Goal: Task Accomplishment & Management: Use online tool/utility

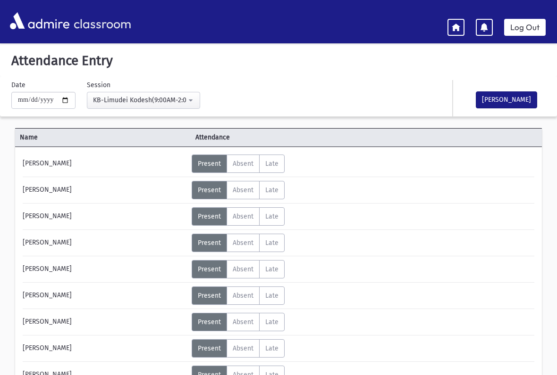
click at [508, 99] on button "[PERSON_NAME]" at bounding box center [505, 100] width 61 height 17
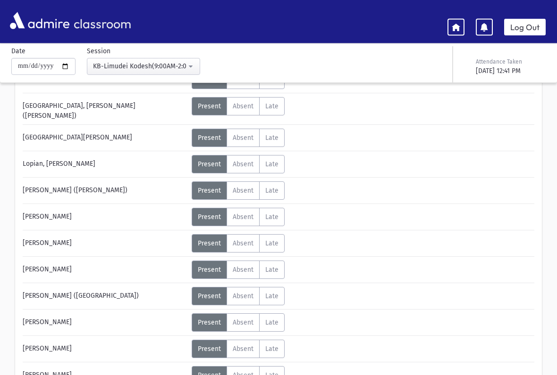
scroll to position [437, 0]
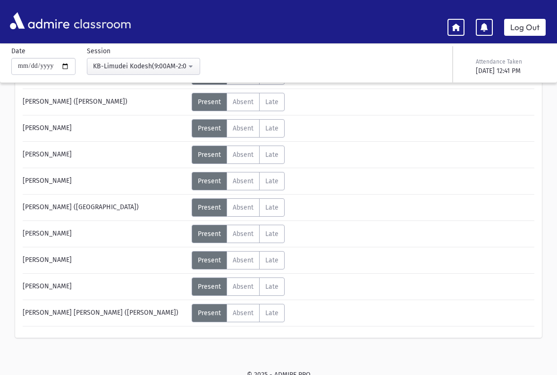
click at [458, 34] on link at bounding box center [455, 27] width 17 height 17
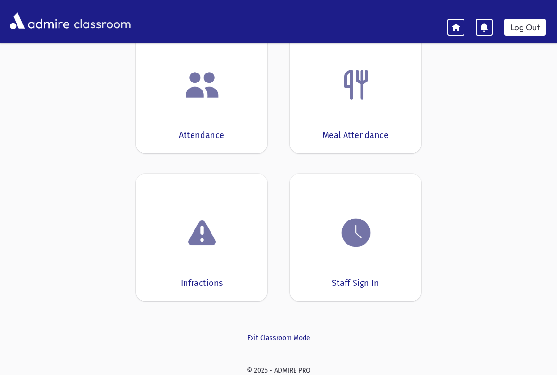
click at [368, 113] on div "Meal Attendance" at bounding box center [355, 89] width 131 height 127
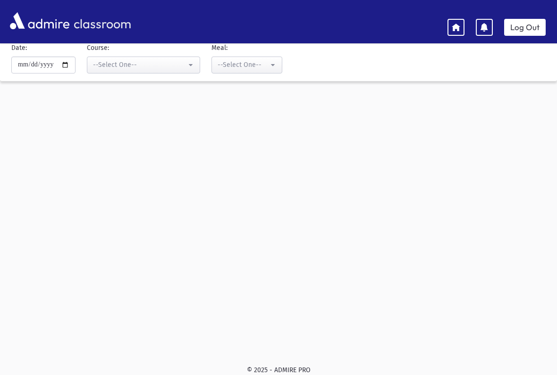
select select "***"
click at [110, 64] on div "--Select One--" at bounding box center [139, 65] width 93 height 10
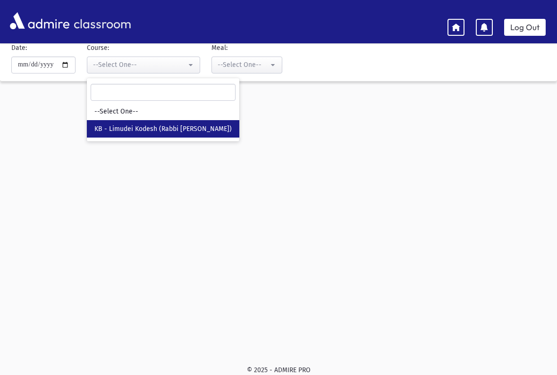
click at [217, 72] on button "--Select One--" at bounding box center [246, 65] width 71 height 17
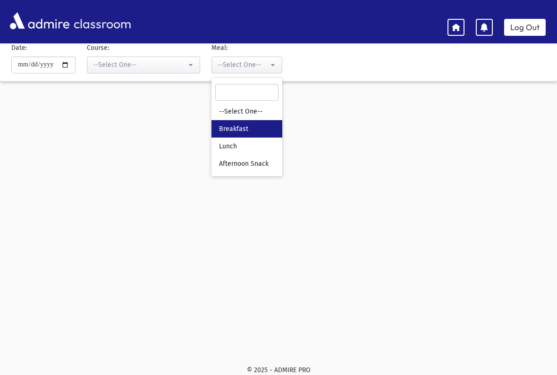
click at [219, 126] on span "Breakfast" at bounding box center [233, 129] width 29 height 9
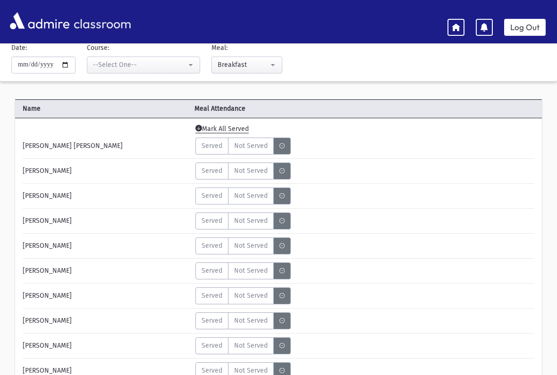
click at [206, 130] on span "Mark All Served" at bounding box center [221, 129] width 53 height 8
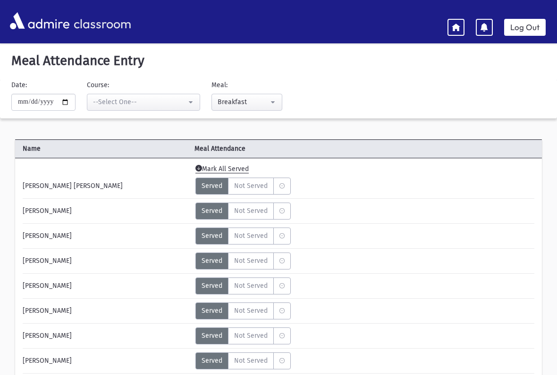
click at [217, 100] on div "Breakfast" at bounding box center [242, 102] width 51 height 10
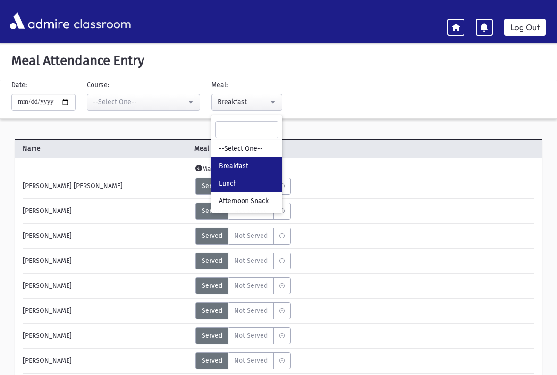
click at [219, 182] on span "Lunch" at bounding box center [228, 183] width 18 height 9
select select "*"
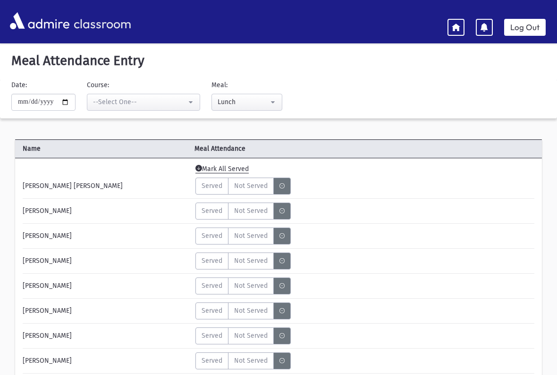
click at [211, 169] on span "Mark All Served" at bounding box center [221, 169] width 53 height 8
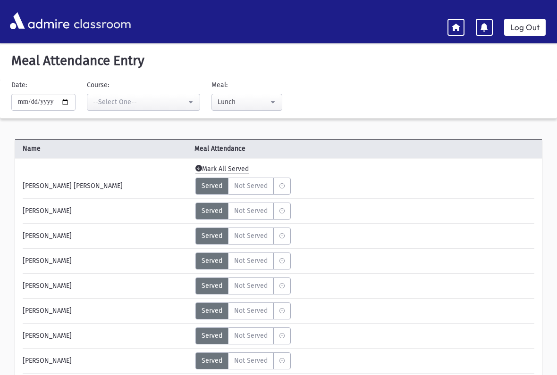
click at [459, 29] on icon at bounding box center [455, 27] width 8 height 8
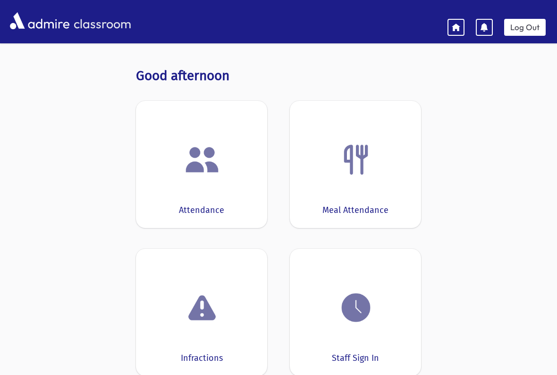
click at [353, 166] on img at bounding box center [356, 160] width 36 height 36
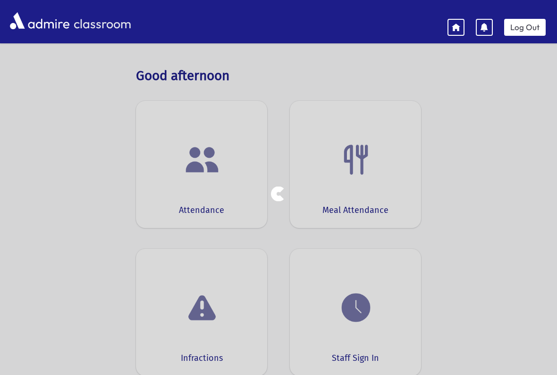
select select "***"
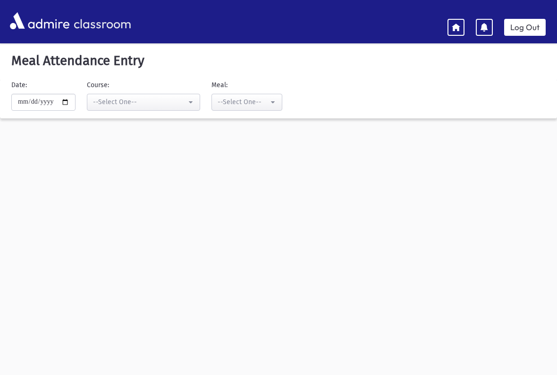
click at [134, 107] on button "--Select One--" at bounding box center [143, 102] width 113 height 17
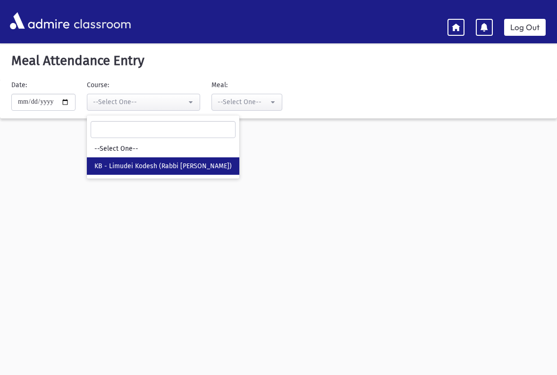
click at [217, 101] on div "--Select One--" at bounding box center [242, 102] width 51 height 10
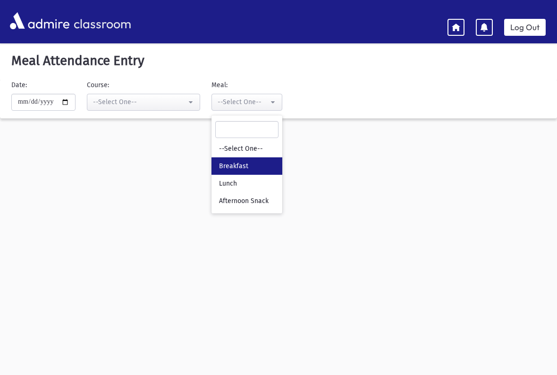
click at [219, 167] on span "Breakfast" at bounding box center [233, 166] width 29 height 9
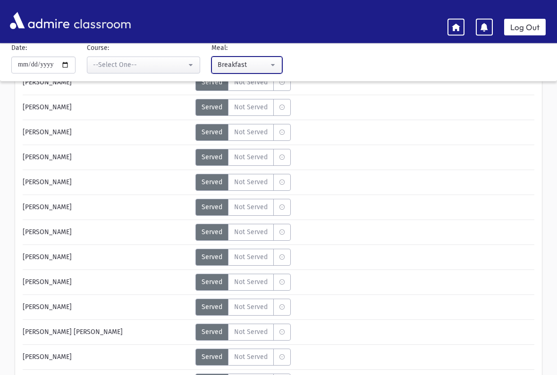
scroll to position [179, 0]
click at [252, 182] on span "Not Served" at bounding box center [250, 182] width 33 height 10
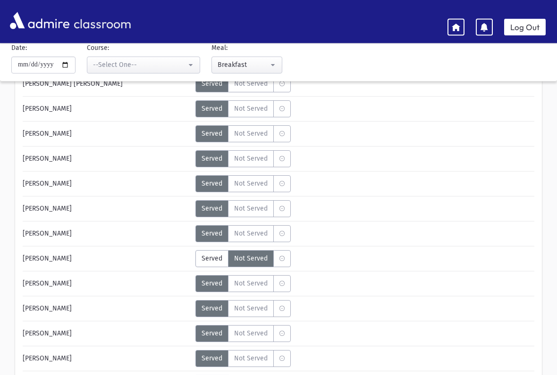
scroll to position [0, 0]
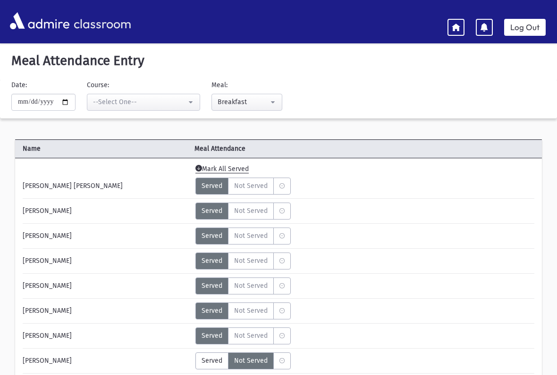
click at [132, 102] on div "--Select One--" at bounding box center [139, 102] width 93 height 10
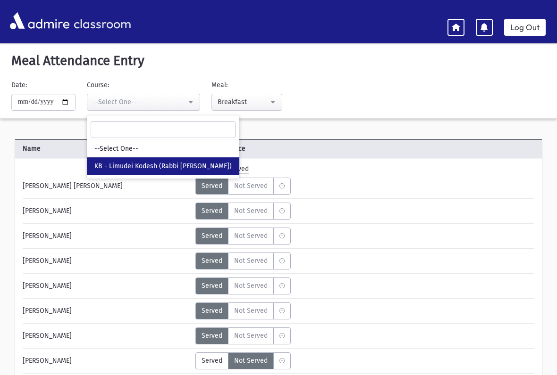
click at [229, 104] on div "Breakfast" at bounding box center [242, 102] width 51 height 10
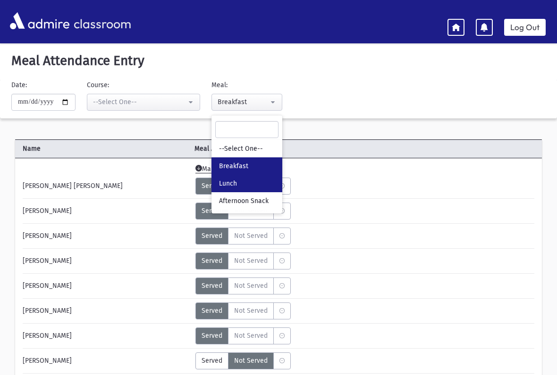
click at [213, 178] on link "Lunch" at bounding box center [246, 183] width 71 height 17
select select "*"
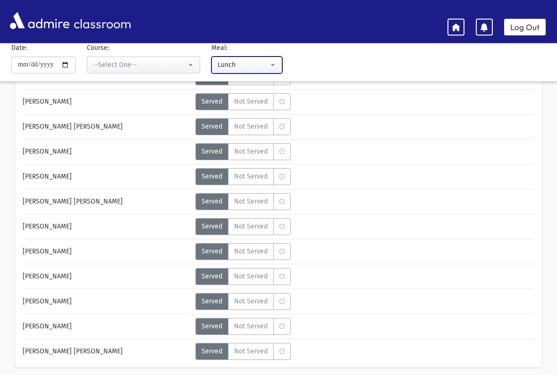
scroll to position [403, 0]
